Goal: Check status

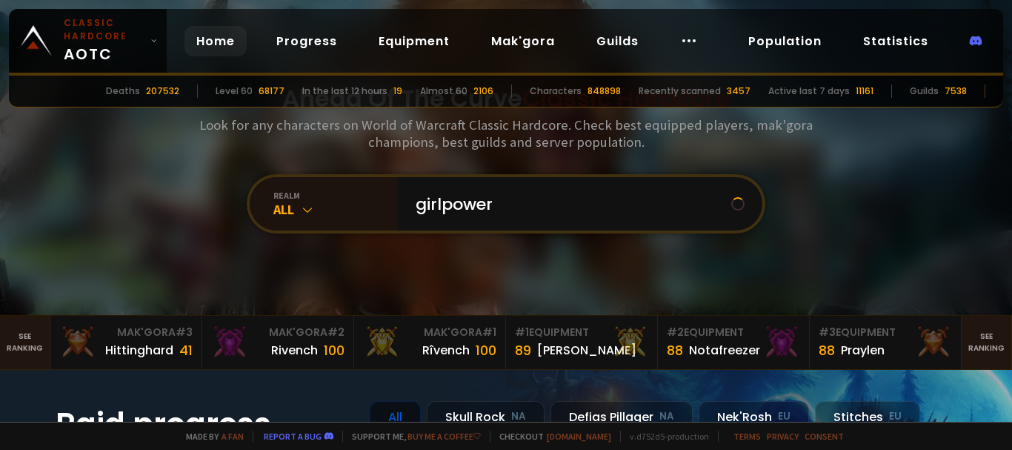
type input "girlpower"
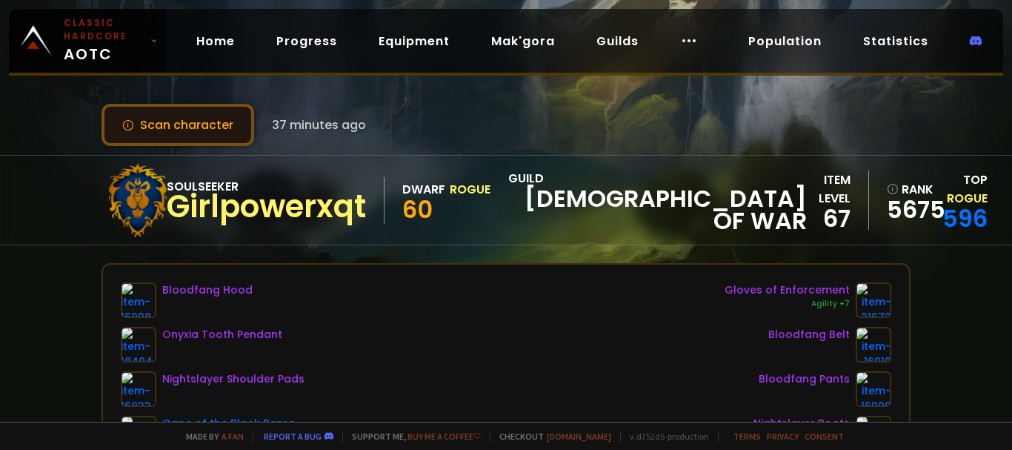
click at [232, 119] on button "Scan character" at bounding box center [177, 125] width 153 height 42
